Goal: Check status: Check status

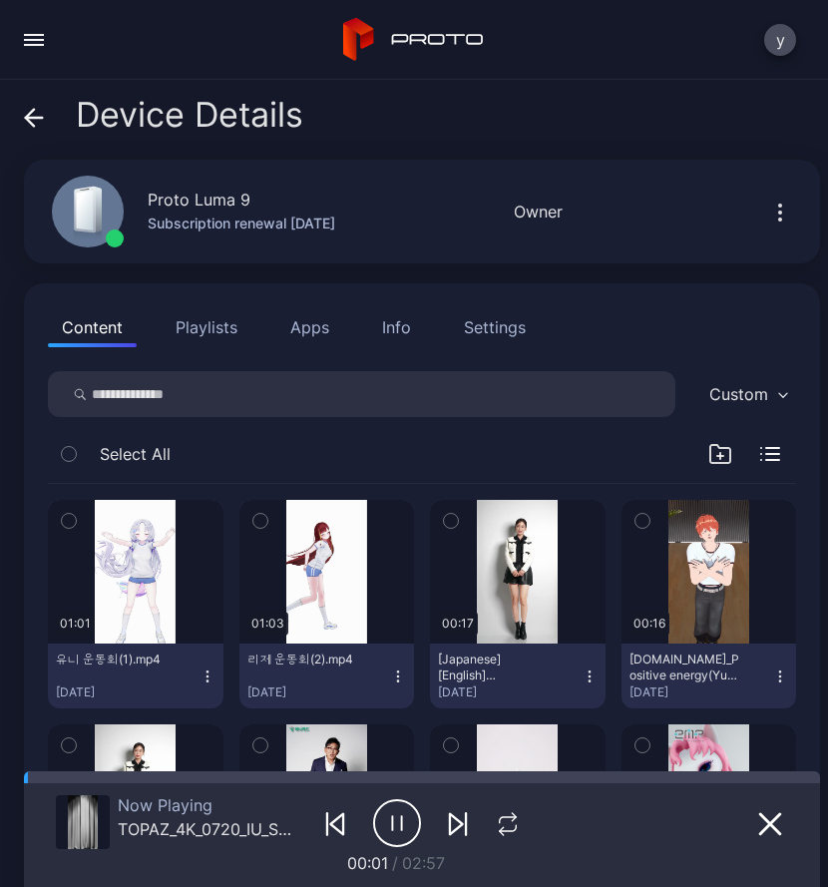
click at [45, 118] on div "Device Details" at bounding box center [163, 120] width 279 height 48
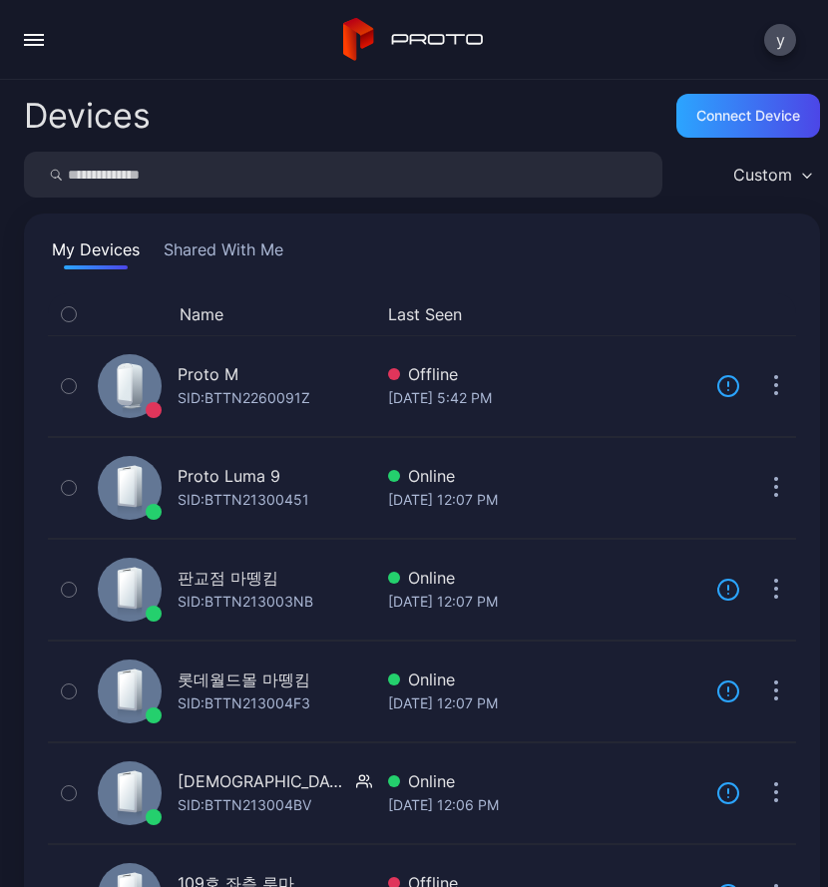
click at [26, 41] on button "button" at bounding box center [34, 40] width 40 height 40
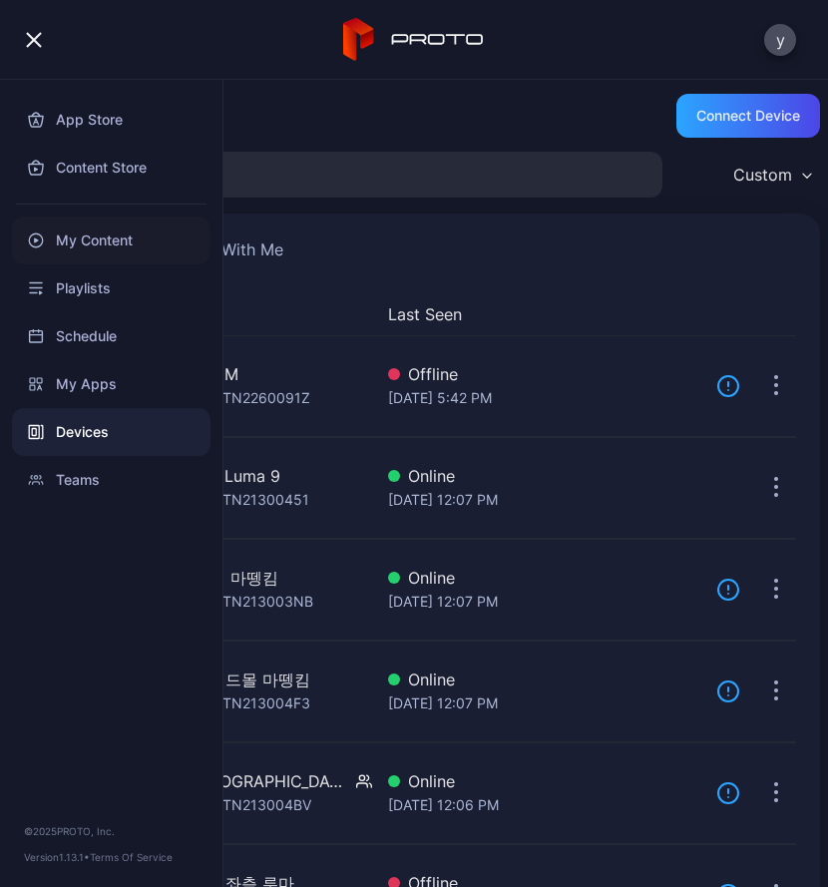
click at [109, 237] on div "My Content" at bounding box center [111, 241] width 199 height 48
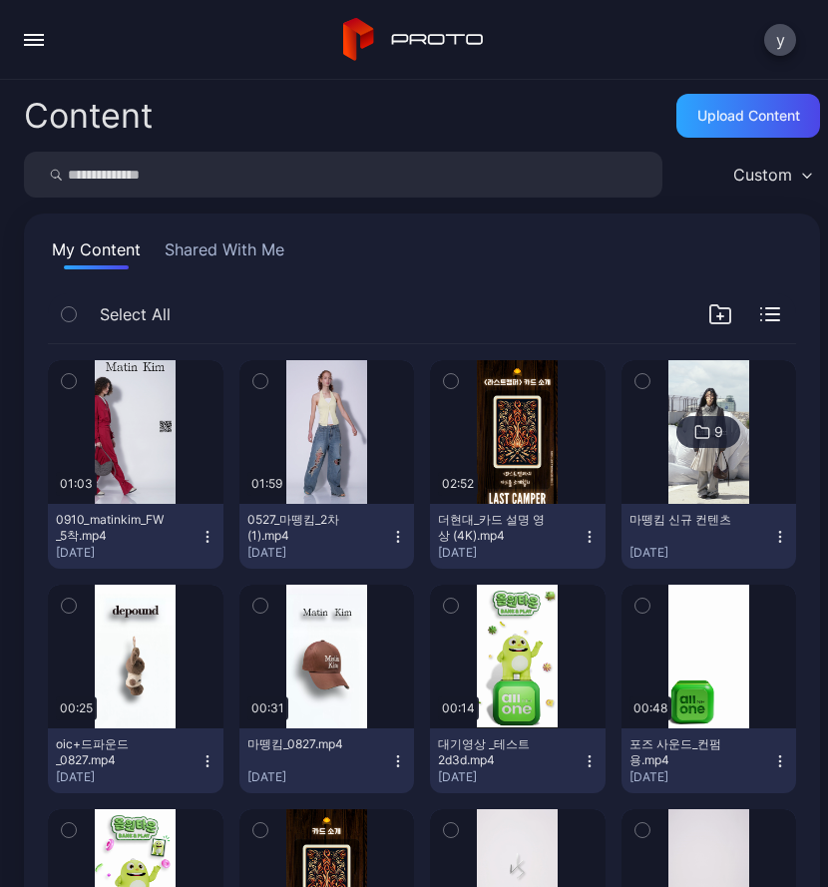
click at [63, 384] on icon "button" at bounding box center [69, 381] width 14 height 22
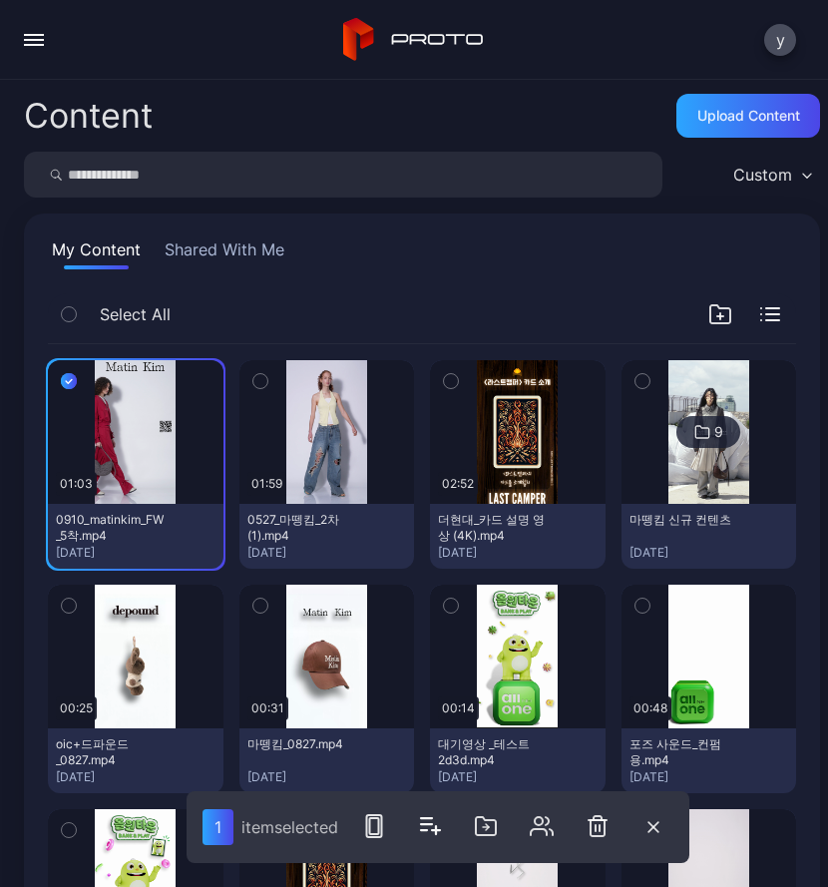
click at [257, 379] on icon "button" at bounding box center [260, 381] width 14 height 22
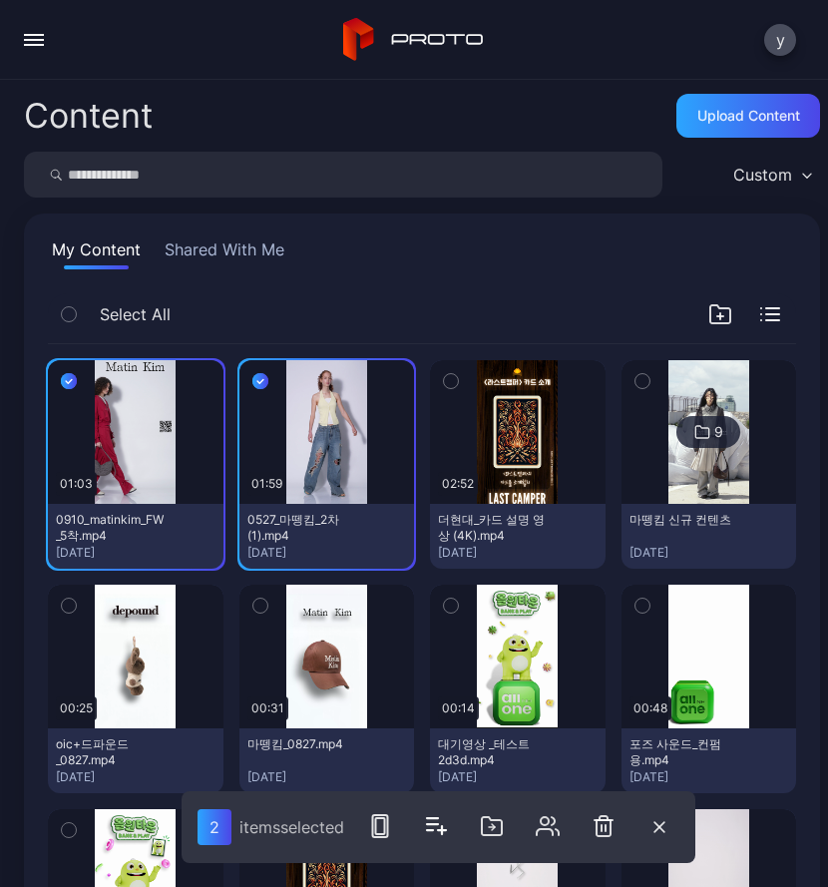
click at [694, 430] on icon at bounding box center [702, 432] width 16 height 24
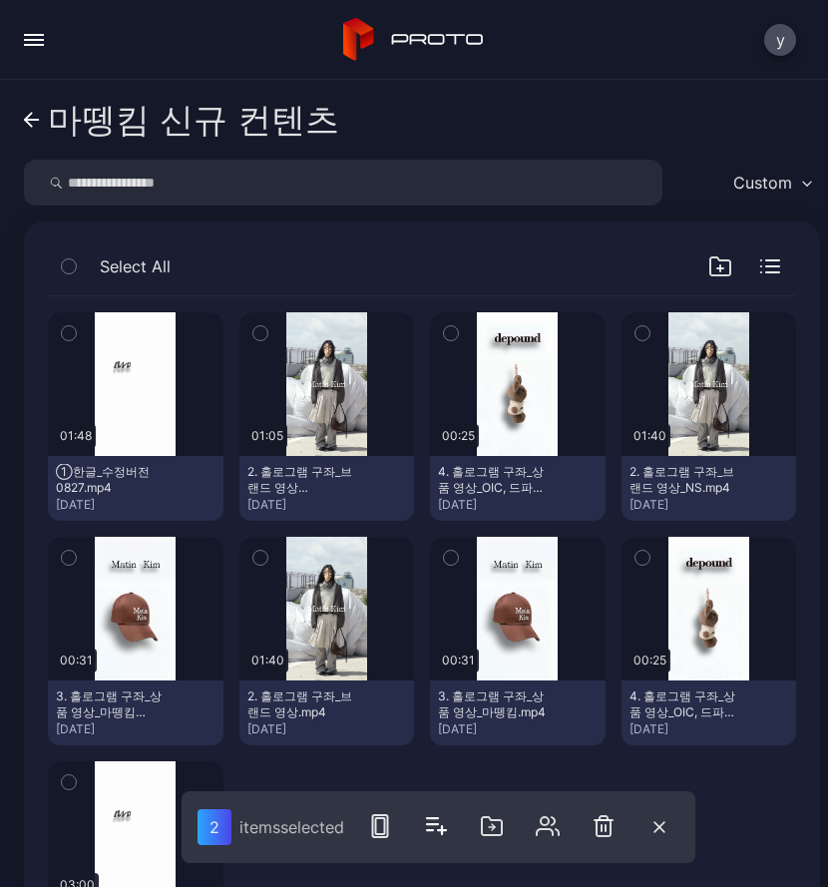
click at [37, 122] on icon at bounding box center [32, 120] width 16 height 17
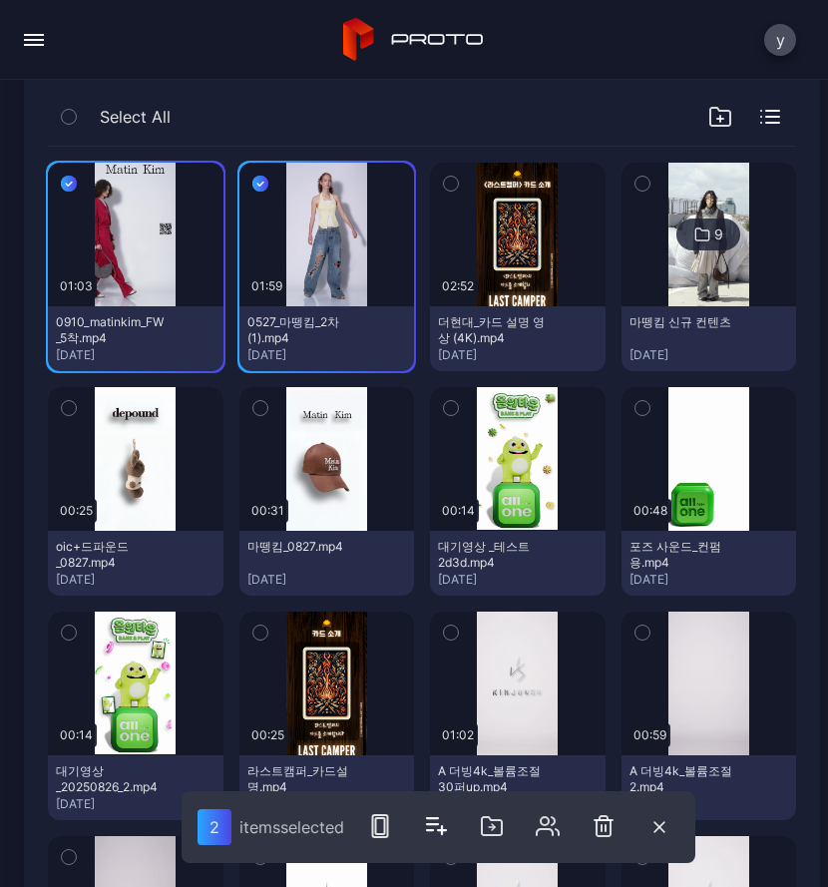
scroll to position [200, 0]
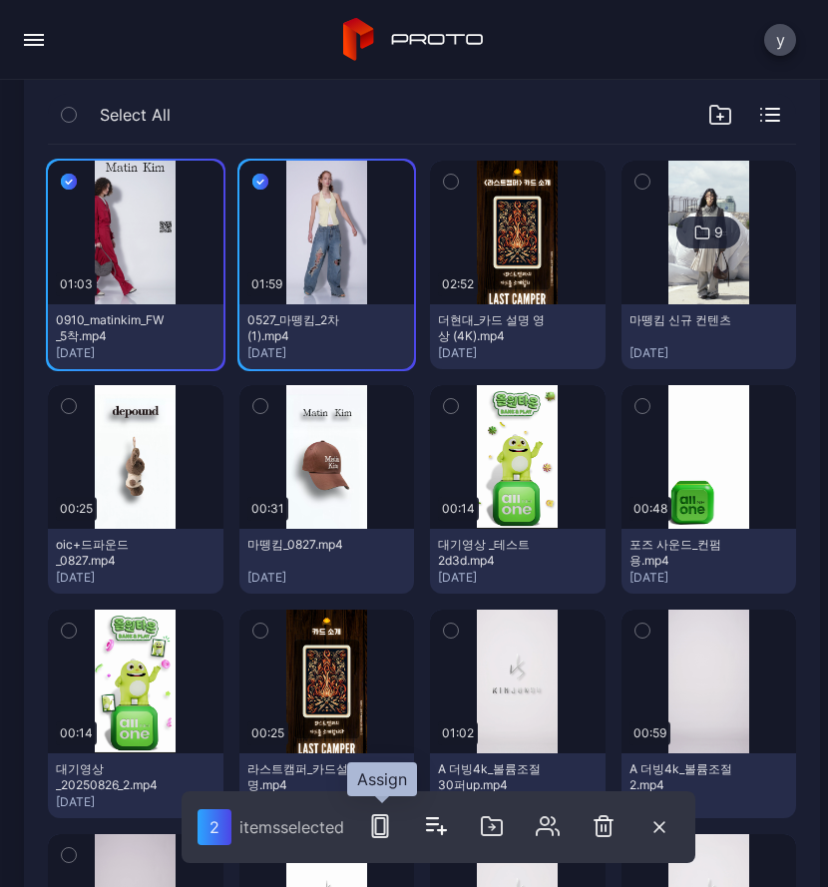
click at [391, 596] on icon "button" at bounding box center [380, 826] width 24 height 24
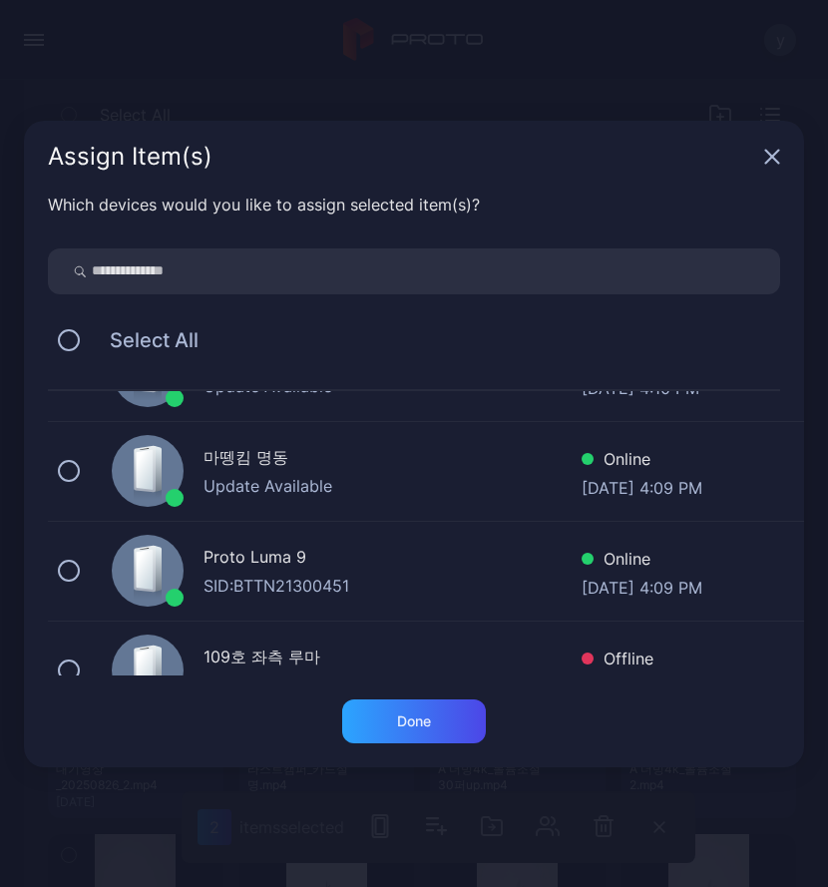
scroll to position [100, 0]
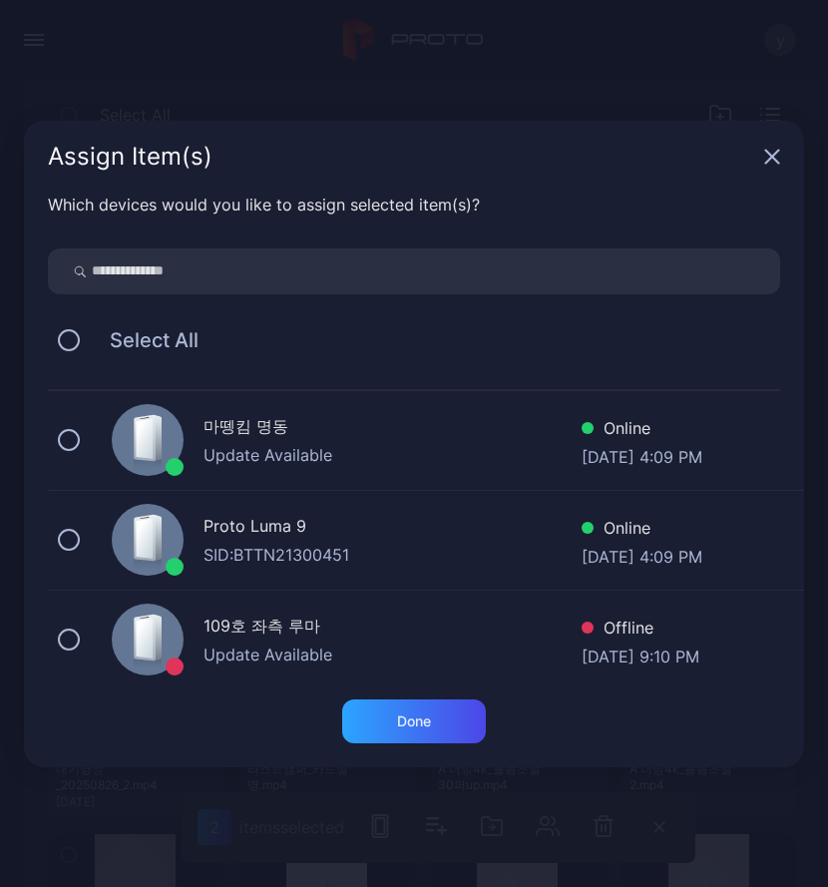
click at [72, 551] on div "Proto Luma 9 SID: BTTN21300451 Online [DATE] 4:09 PM" at bounding box center [426, 541] width 756 height 100
click at [444, 596] on div "Done" at bounding box center [414, 721] width 144 height 44
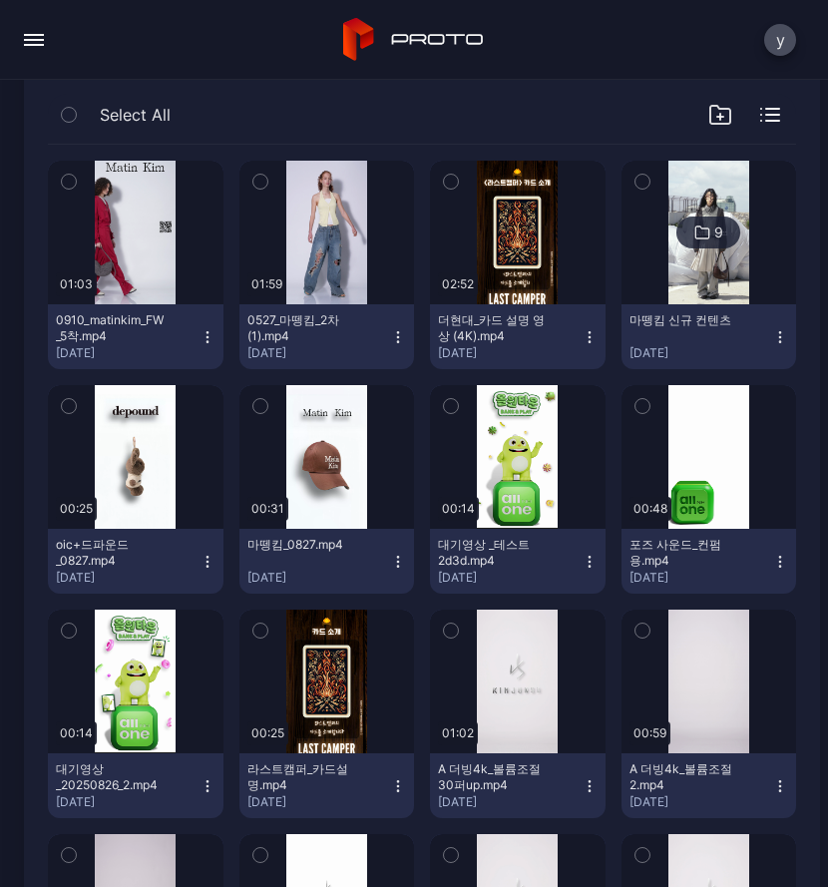
click at [694, 228] on icon at bounding box center [702, 233] width 16 height 24
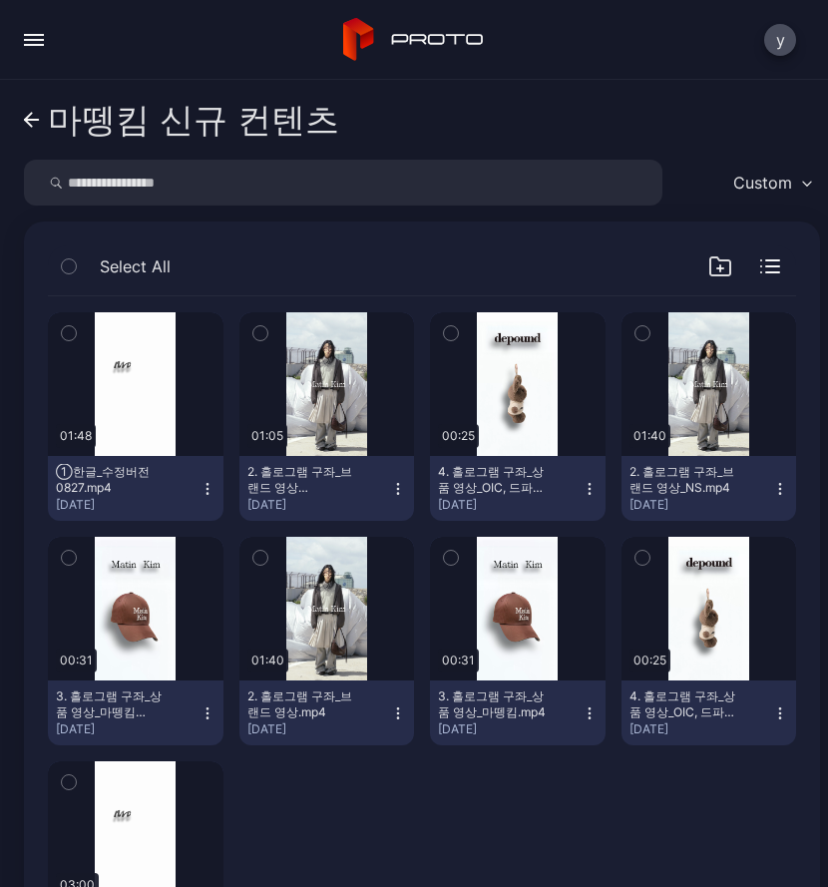
click at [68, 263] on icon "button" at bounding box center [69, 266] width 14 height 22
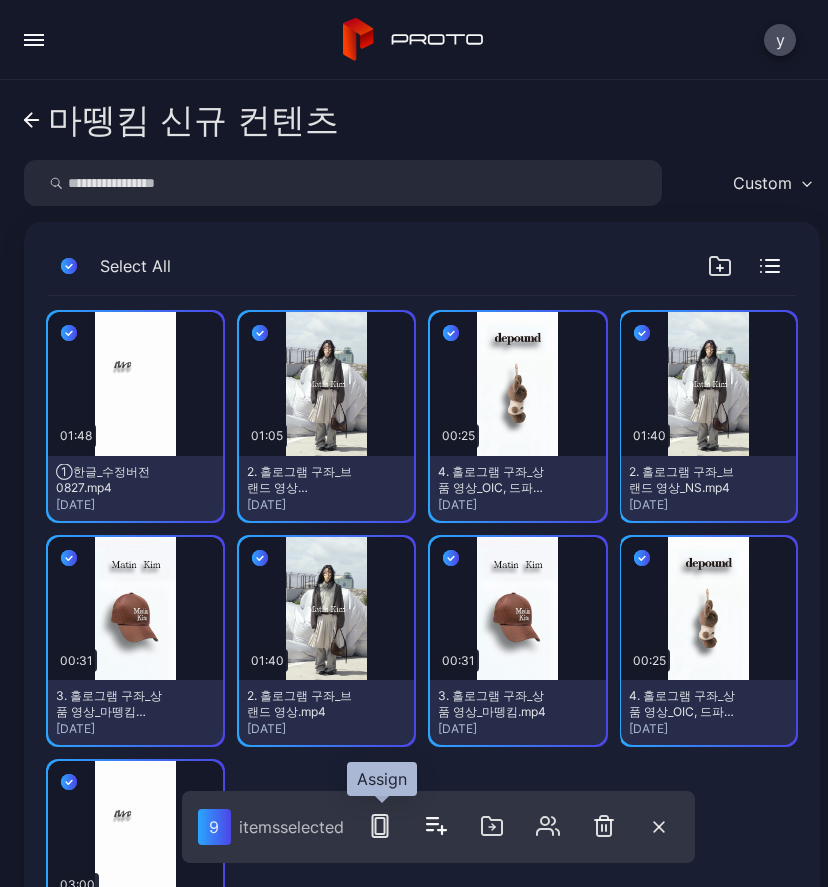
click at [383, 596] on icon "button" at bounding box center [380, 826] width 24 height 24
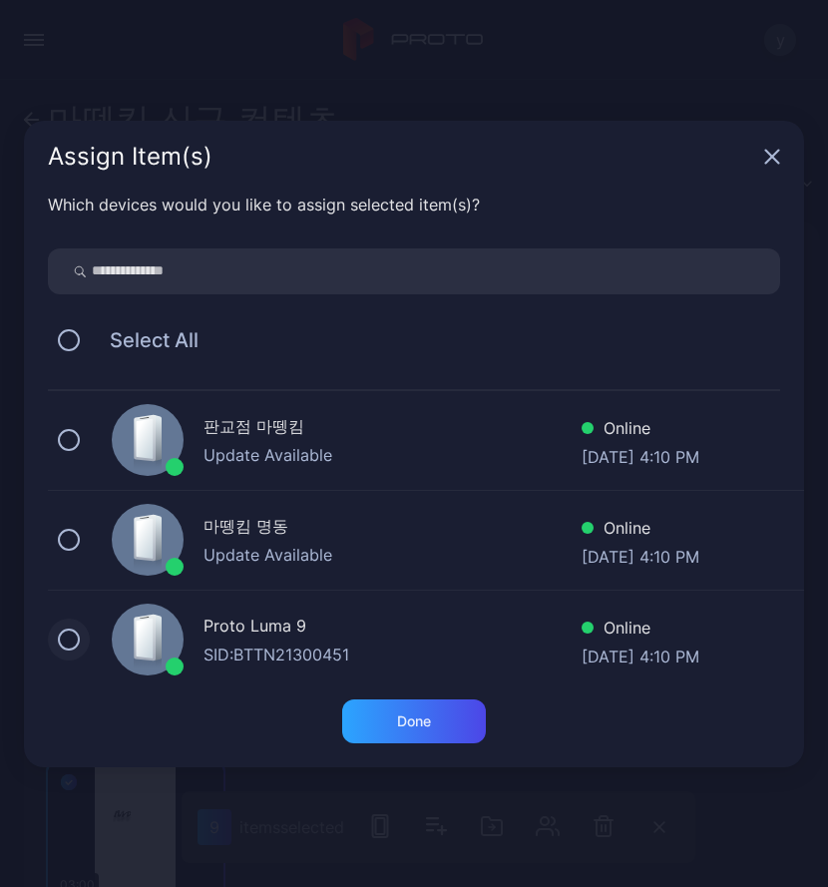
click at [69, 596] on button at bounding box center [69, 640] width 22 height 22
click at [445, 596] on div "Done" at bounding box center [414, 721] width 144 height 44
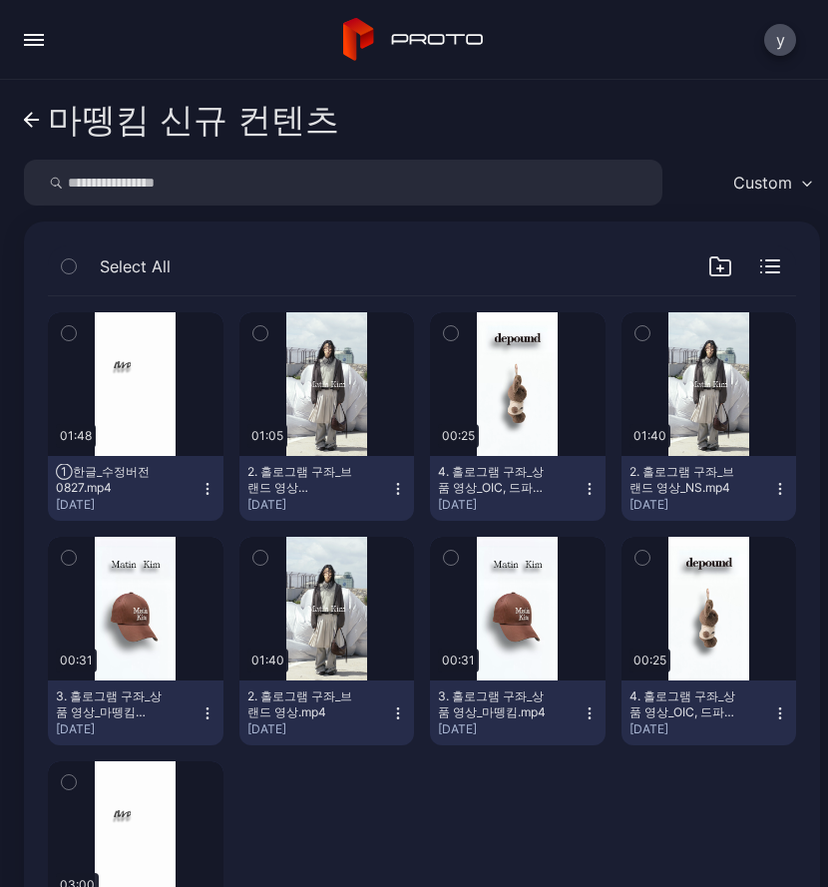
click at [25, 117] on icon at bounding box center [32, 120] width 16 height 17
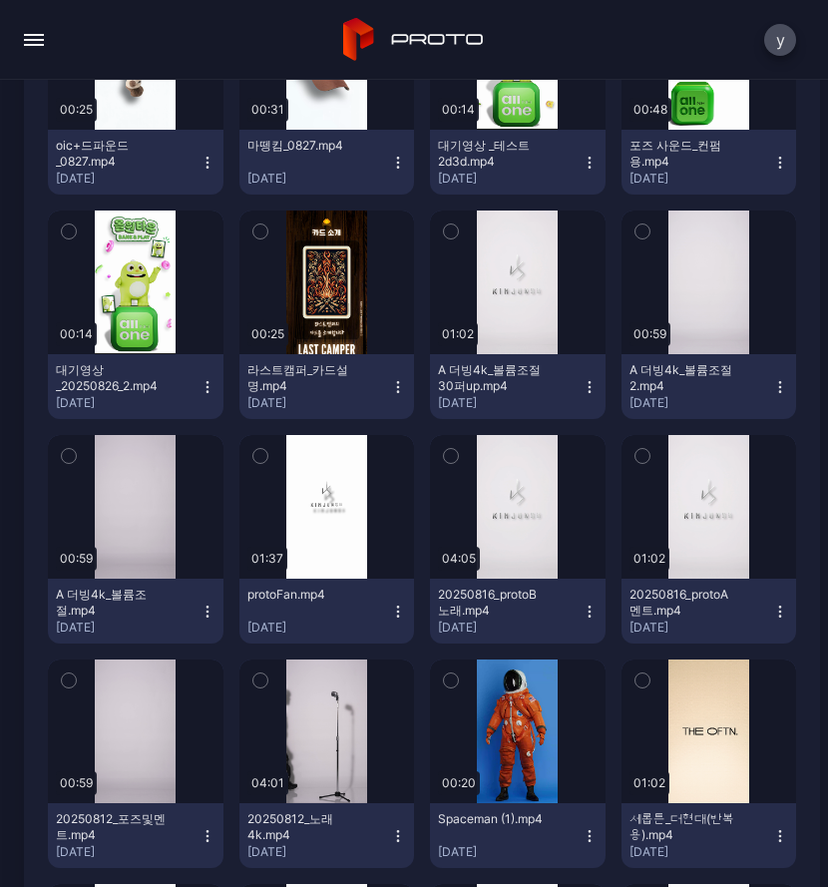
scroll to position [698, 0]
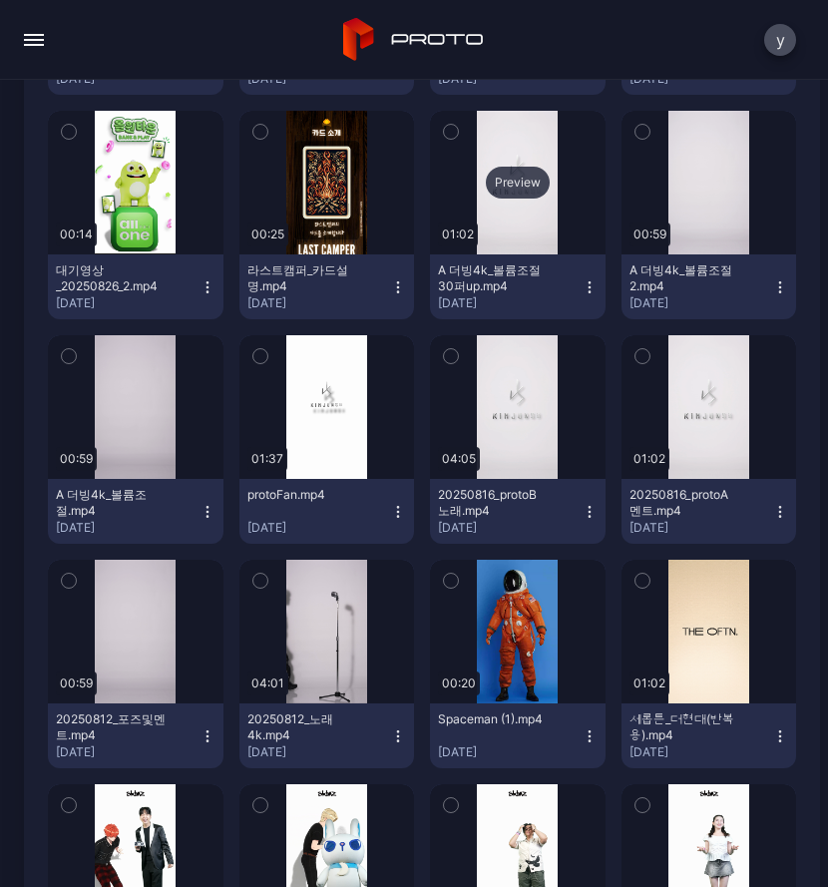
click at [512, 183] on div "Preview" at bounding box center [518, 183] width 64 height 32
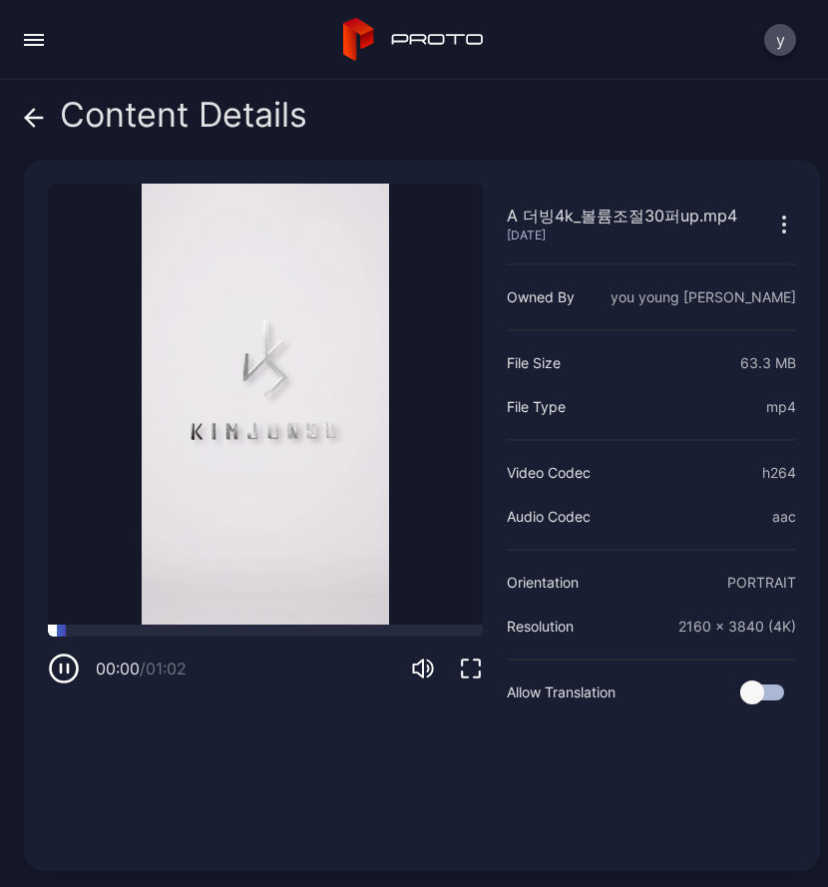
click at [115, 596] on div at bounding box center [265, 631] width 435 height 12
click at [198, 596] on div at bounding box center [265, 631] width 435 height 12
click at [320, 596] on div at bounding box center [265, 631] width 435 height 12
click at [39, 128] on span at bounding box center [34, 115] width 20 height 38
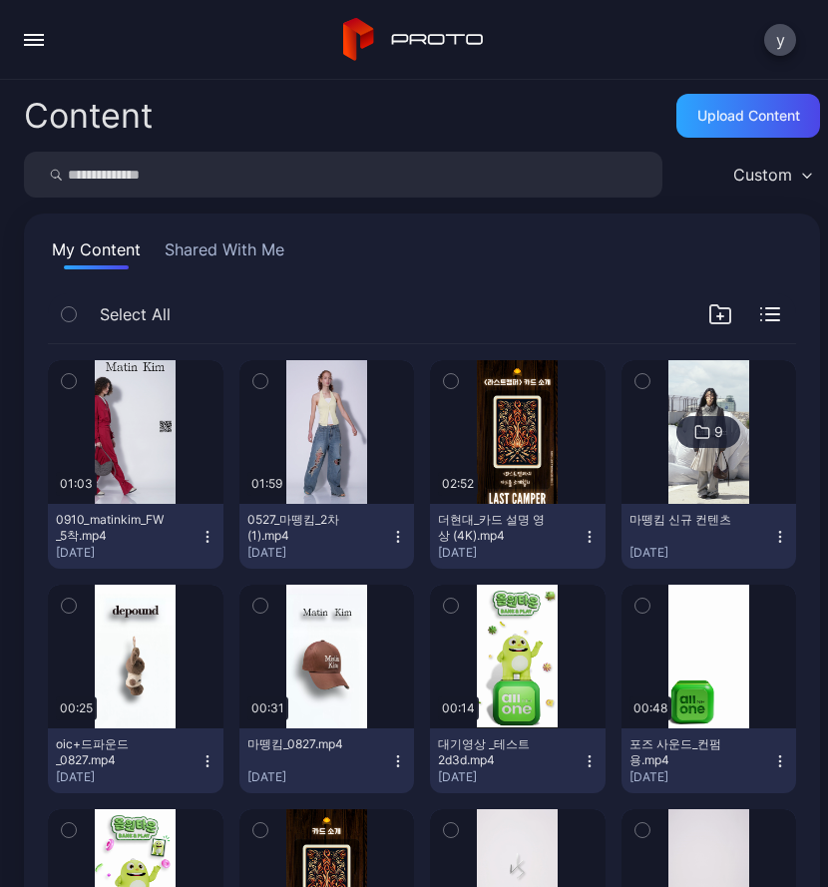
click at [33, 39] on div "button" at bounding box center [34, 40] width 20 height 2
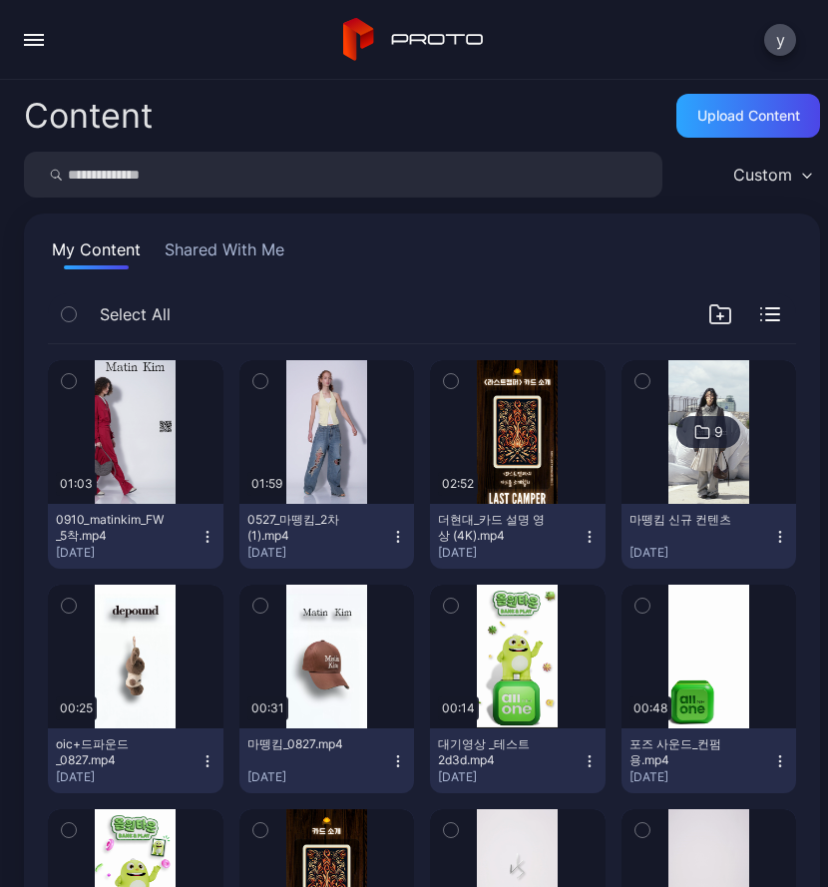
click at [39, 46] on button "button" at bounding box center [34, 40] width 40 height 40
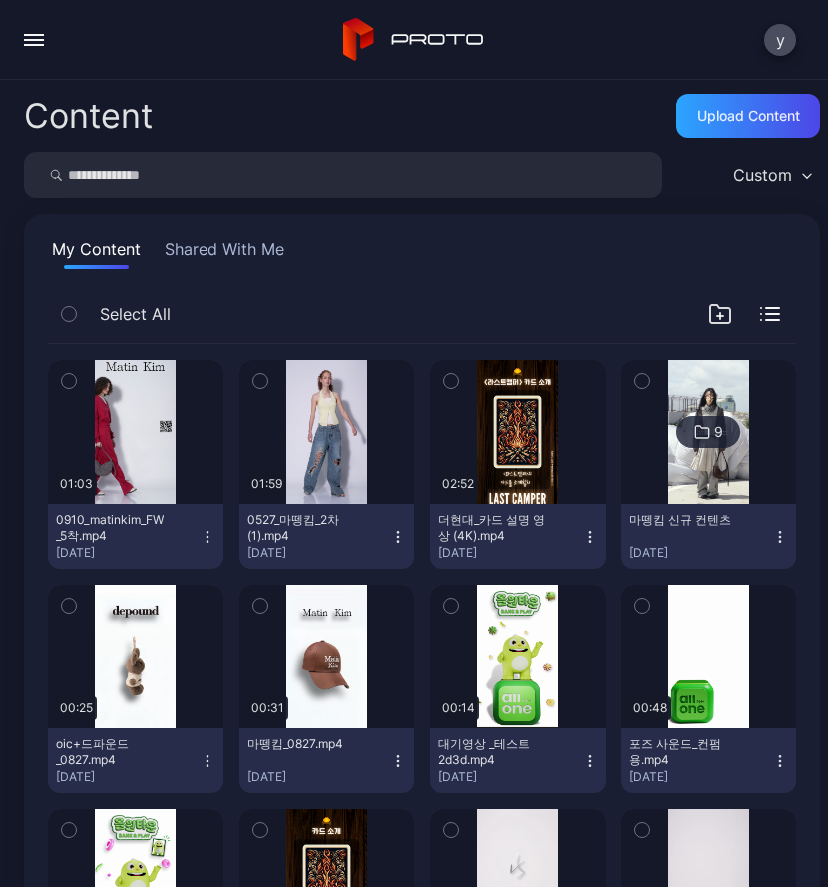
click at [34, 40] on div "button" at bounding box center [34, 40] width 20 height 2
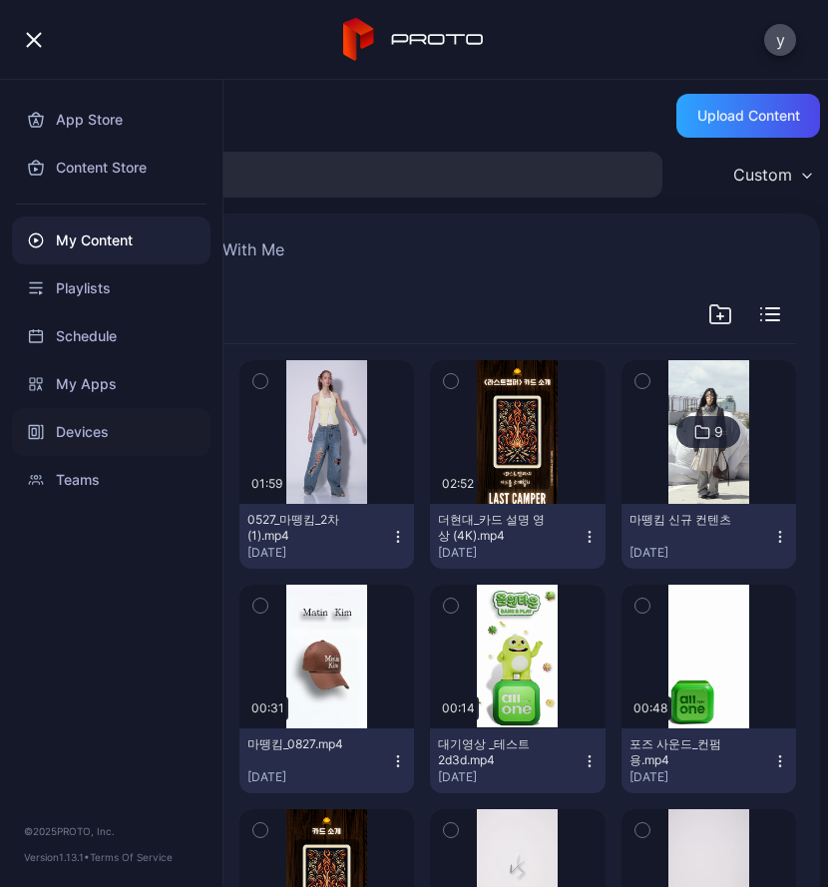
click at [111, 430] on div "Devices" at bounding box center [111, 432] width 199 height 48
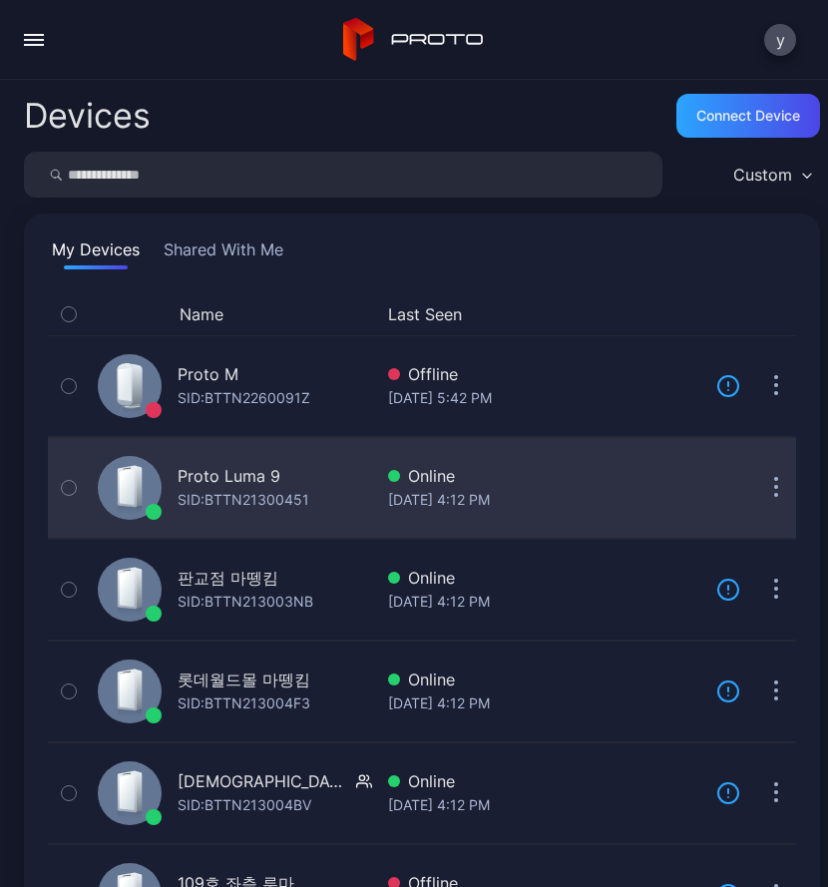
click at [269, 485] on div "Proto Luma 9" at bounding box center [229, 476] width 103 height 24
